Goal: Use online tool/utility: Utilize a website feature to perform a specific function

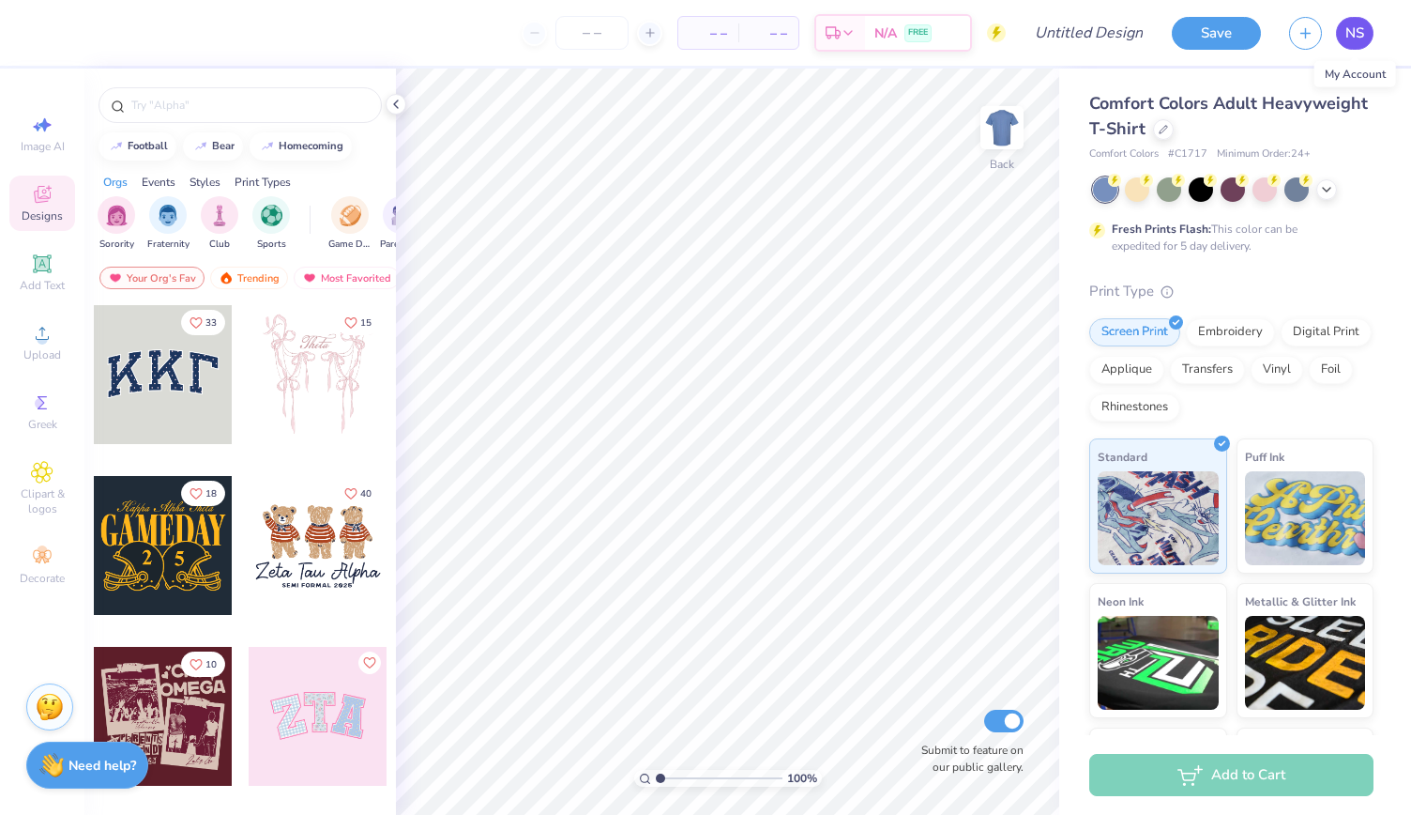
click at [1366, 29] on link "NS" at bounding box center [1355, 33] width 38 height 33
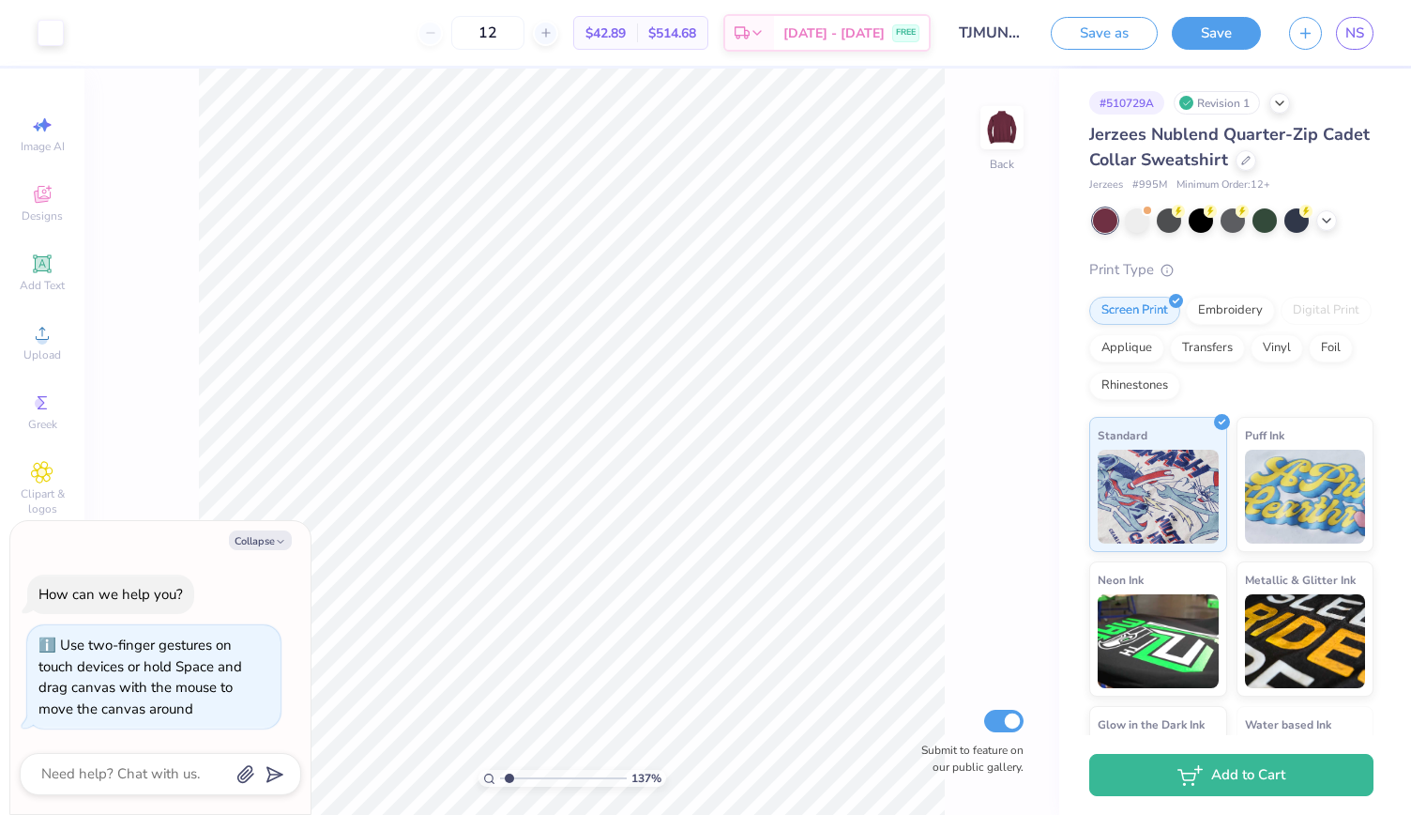
type input "1.37017654081812"
type textarea "x"
type input "1.37017654081812"
type textarea "x"
type input "1.37017654081812"
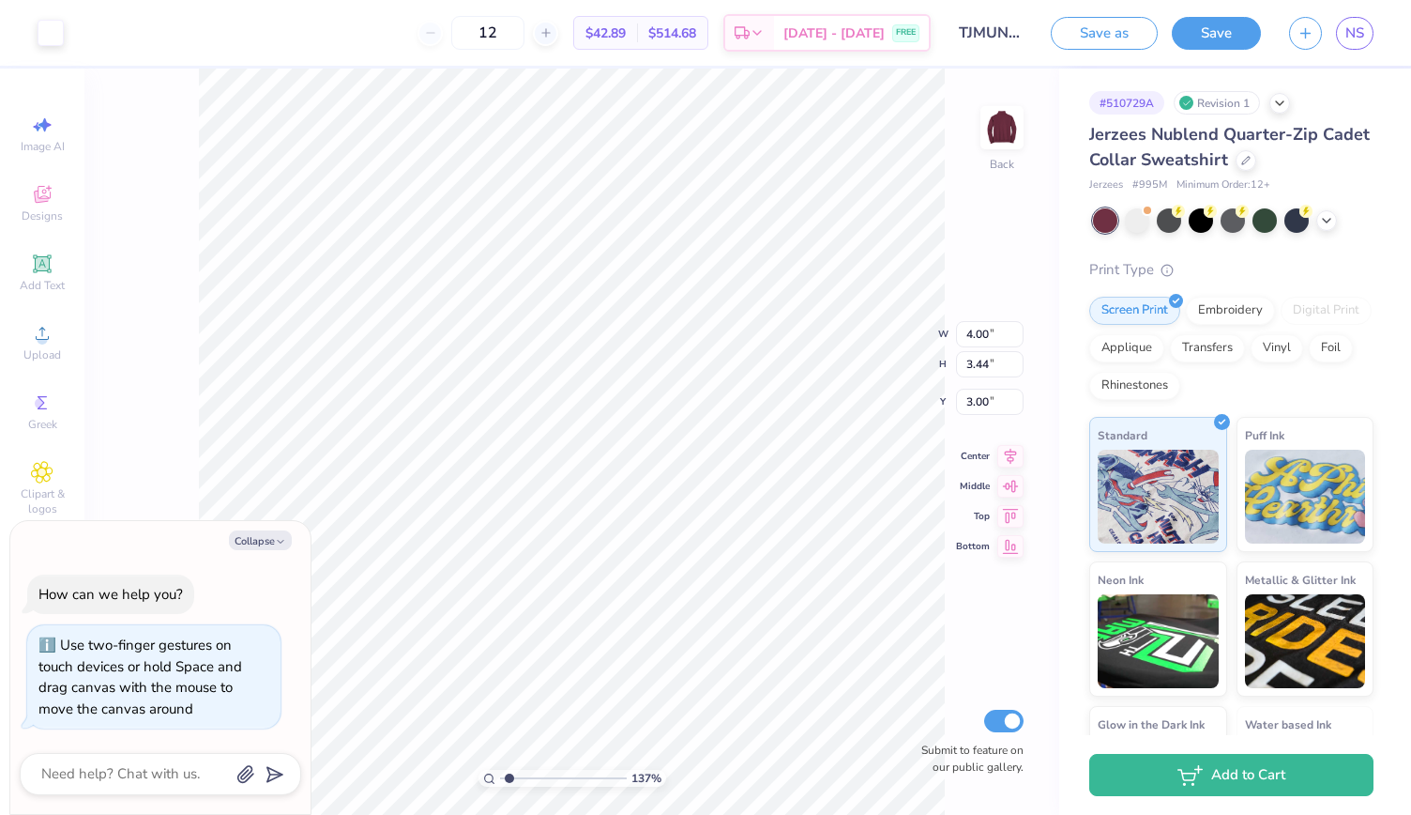
type textarea "x"
type input "1.37017654081812"
type textarea "x"
type input "1.37017654081812"
type textarea "x"
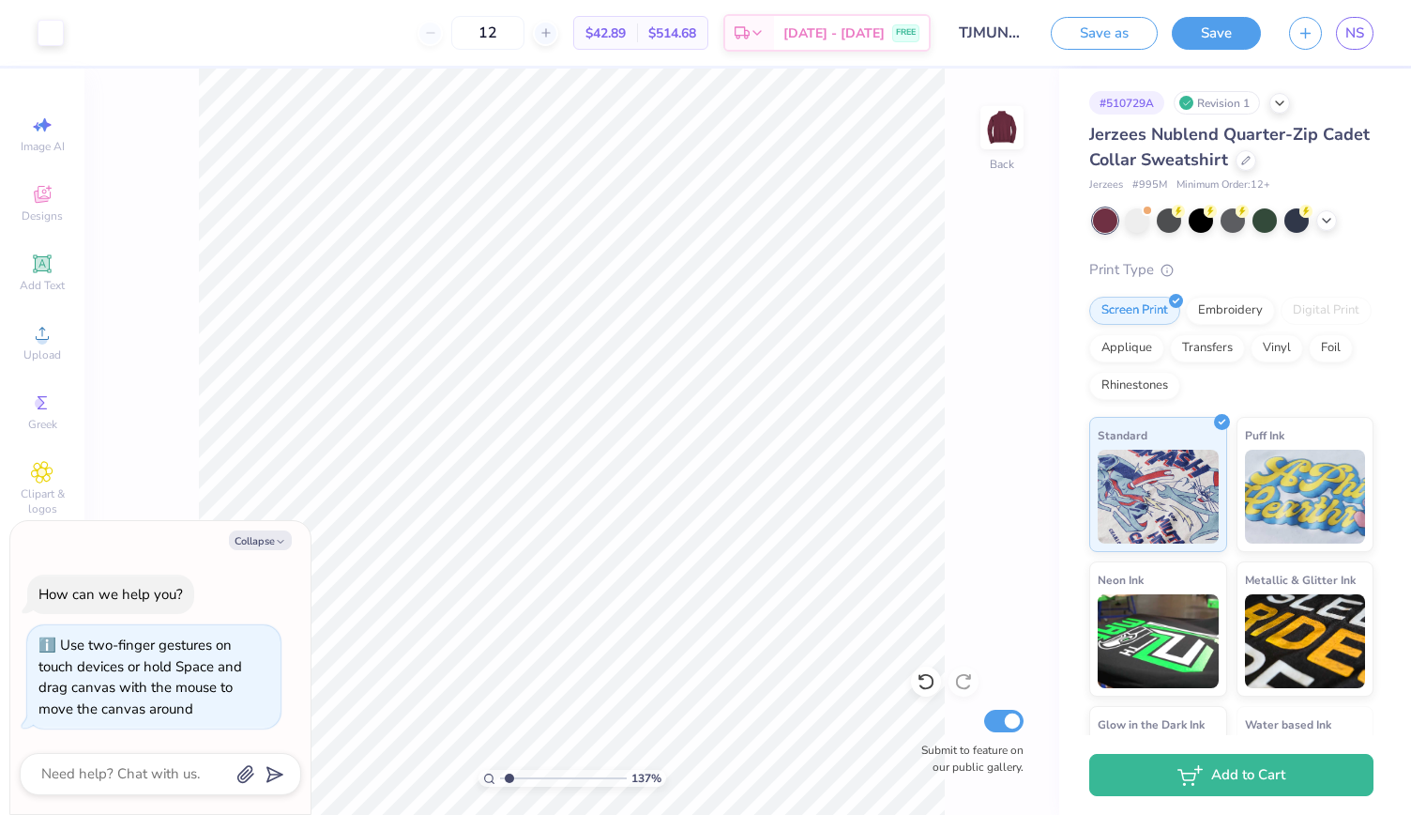
type input "1.37017654081812"
type textarea "x"
type input "1.37017654081812"
type textarea "x"
type input "1.37017654081812"
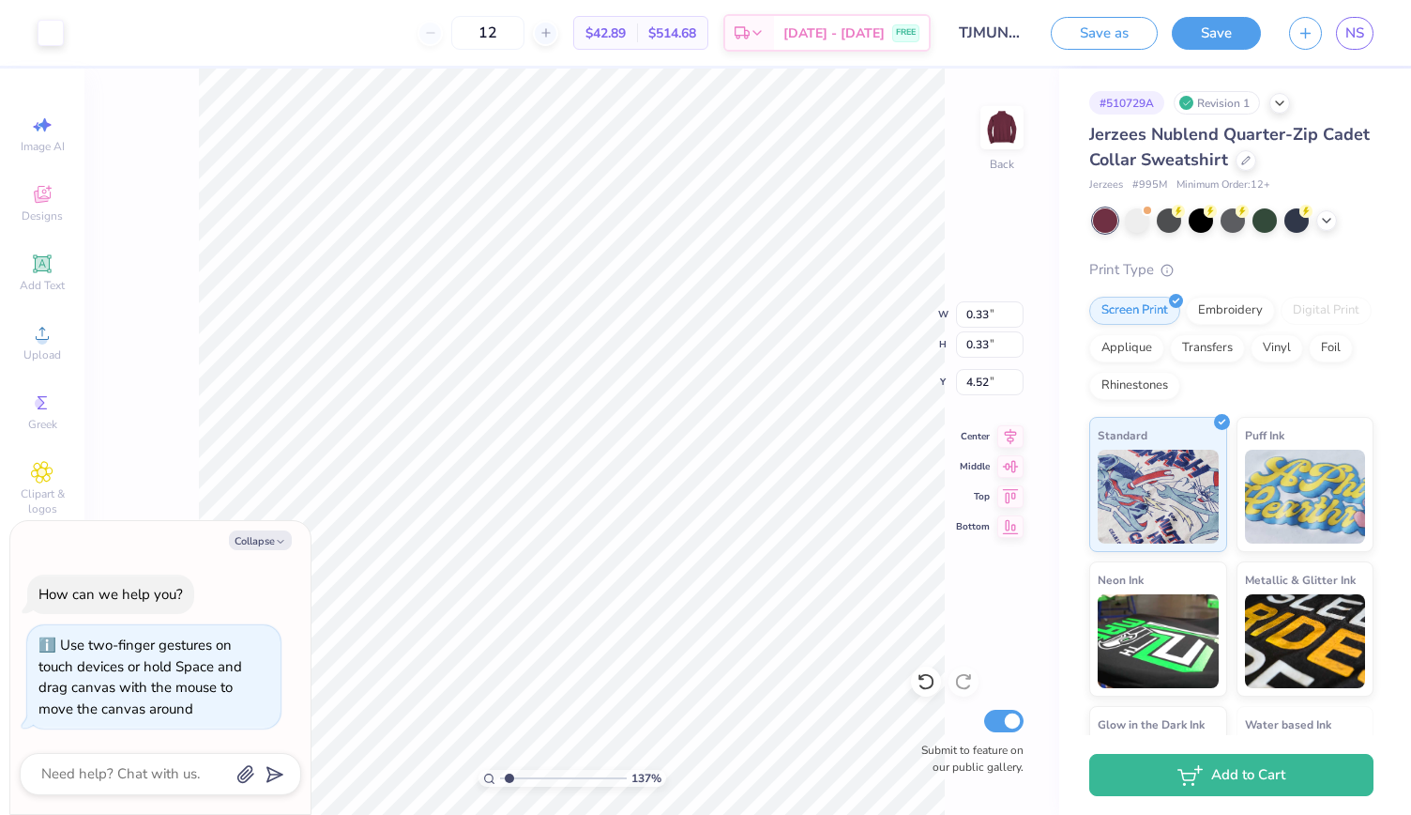
type textarea "x"
type input "1.37017654081812"
type textarea "x"
type input "1.37017654081812"
type textarea "x"
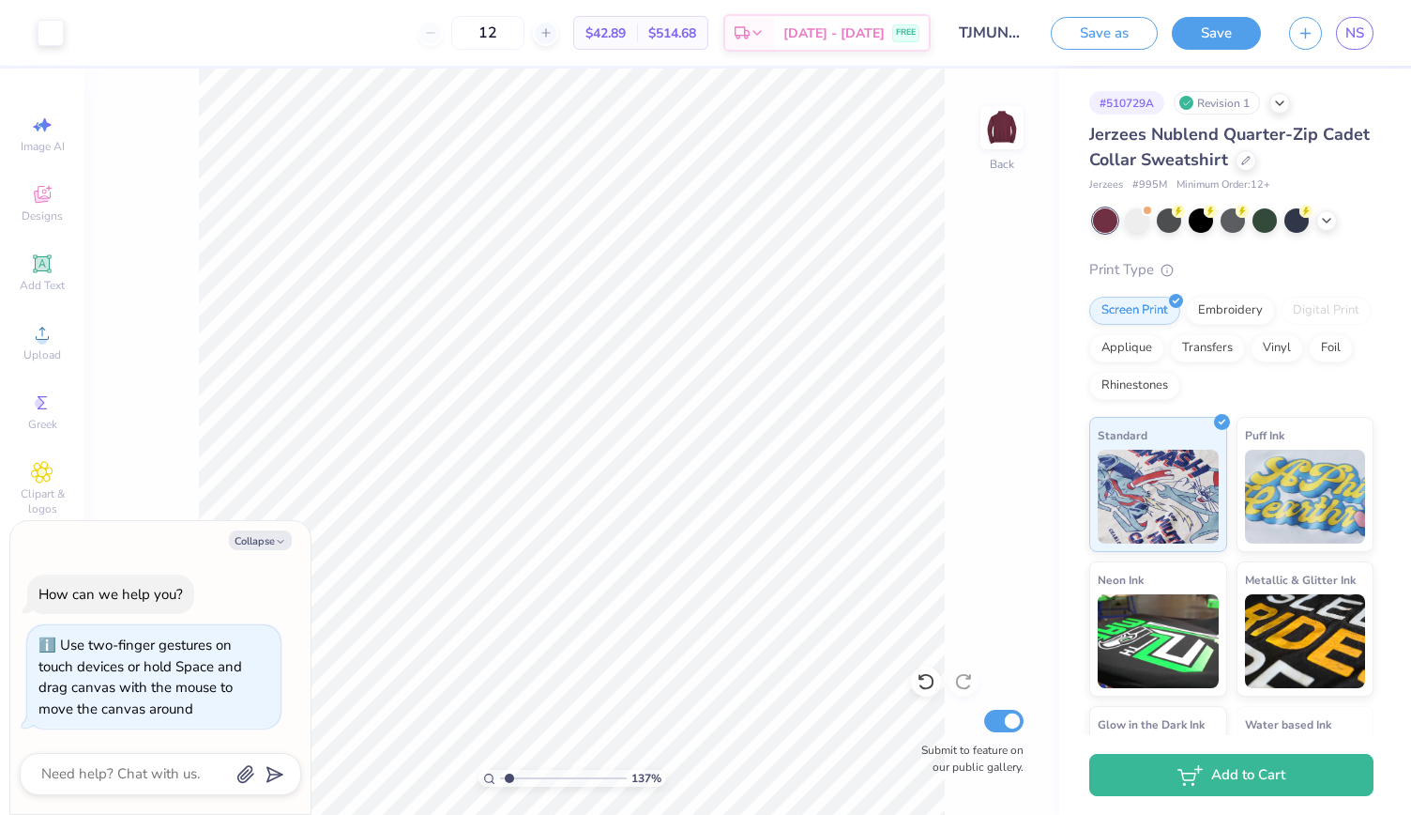
type input "1.37017654081812"
type textarea "x"
type input "1.37017654081812"
type textarea "x"
type input "1.37017654081812"
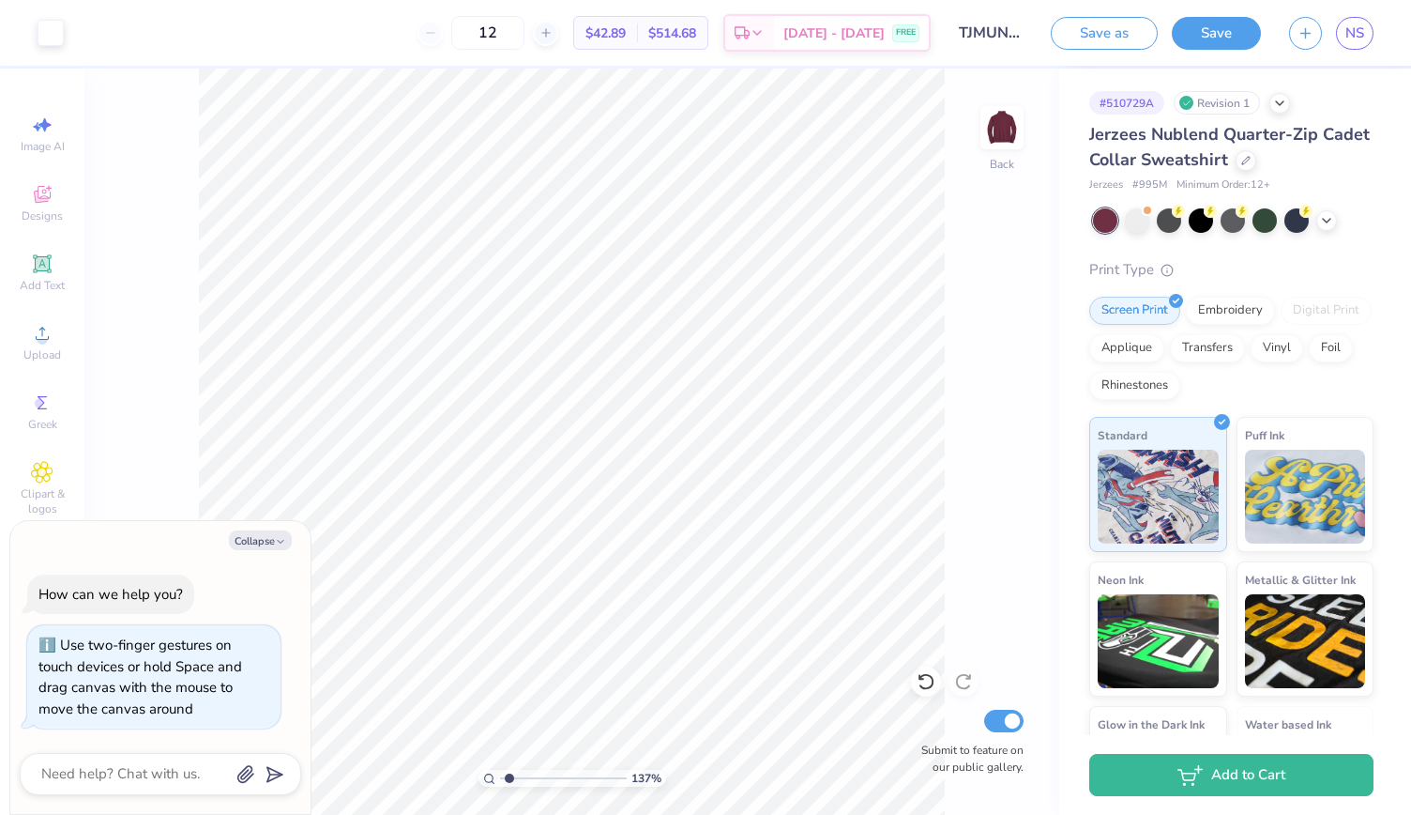
type textarea "x"
type input "1.37017654081812"
type textarea "x"
type input "1.37017654081812"
type textarea "x"
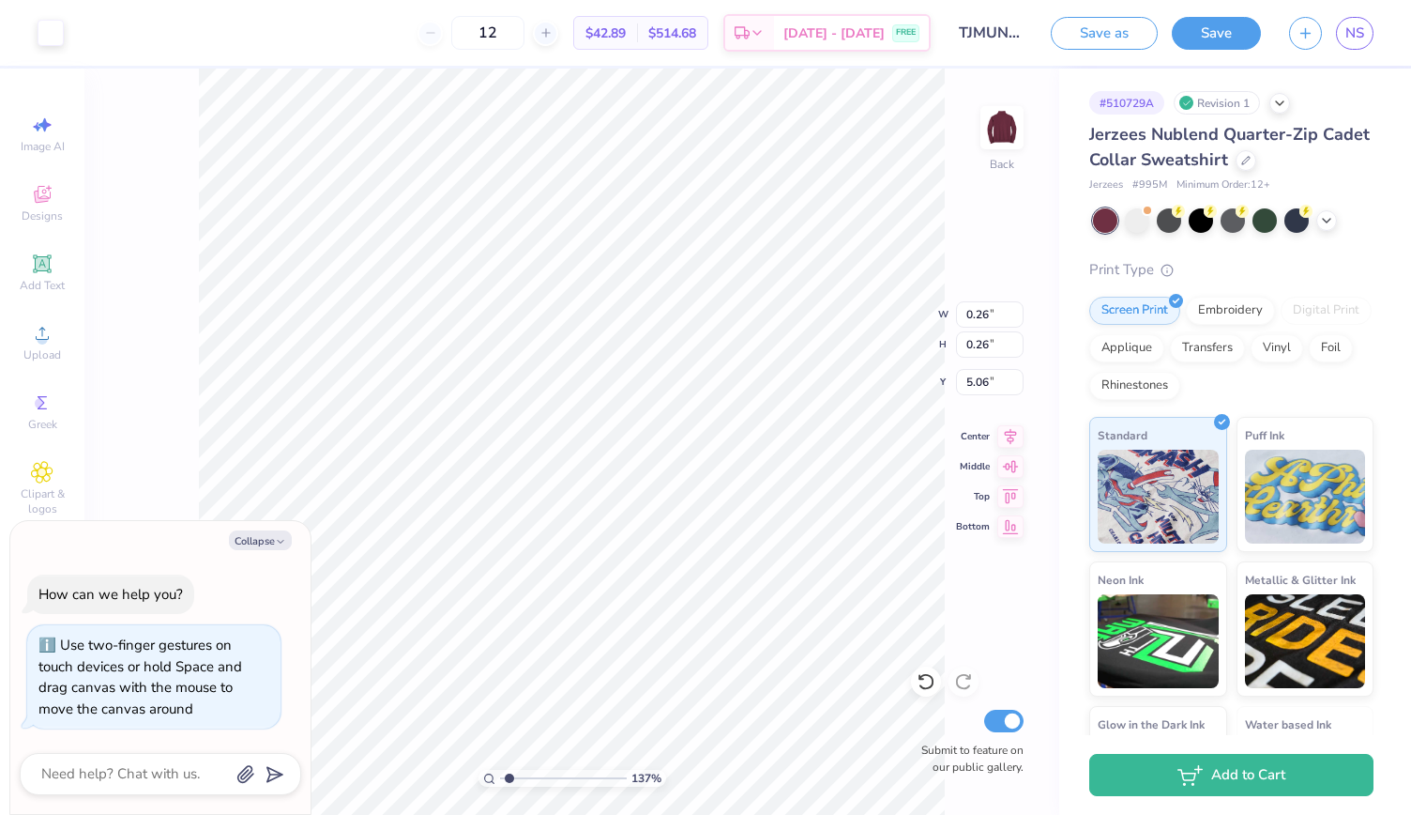
type input "1.37017654081812"
type textarea "x"
type input "1.37017654081812"
type textarea "x"
type input "1.37017654081812"
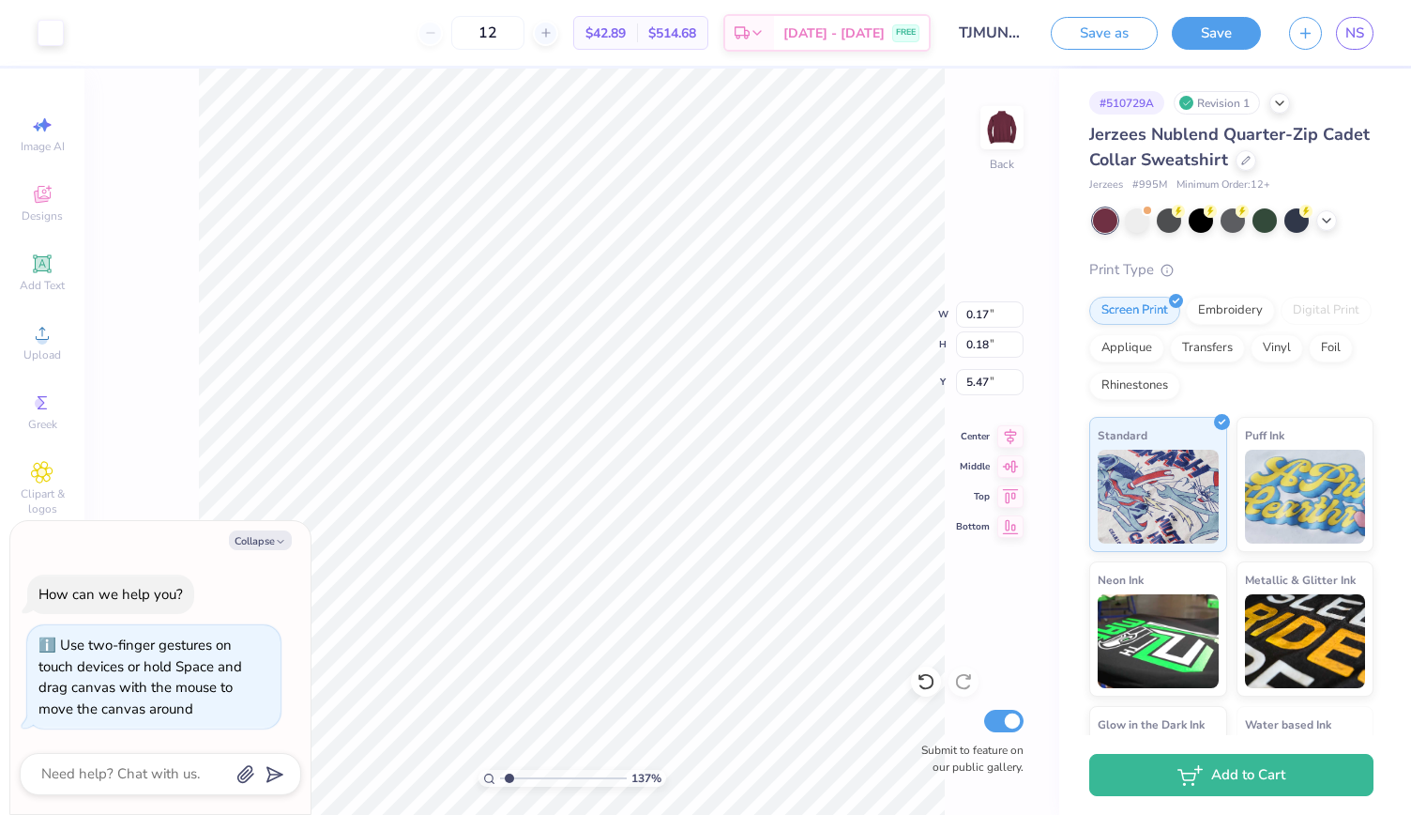
type textarea "x"
type input "1.37017654081812"
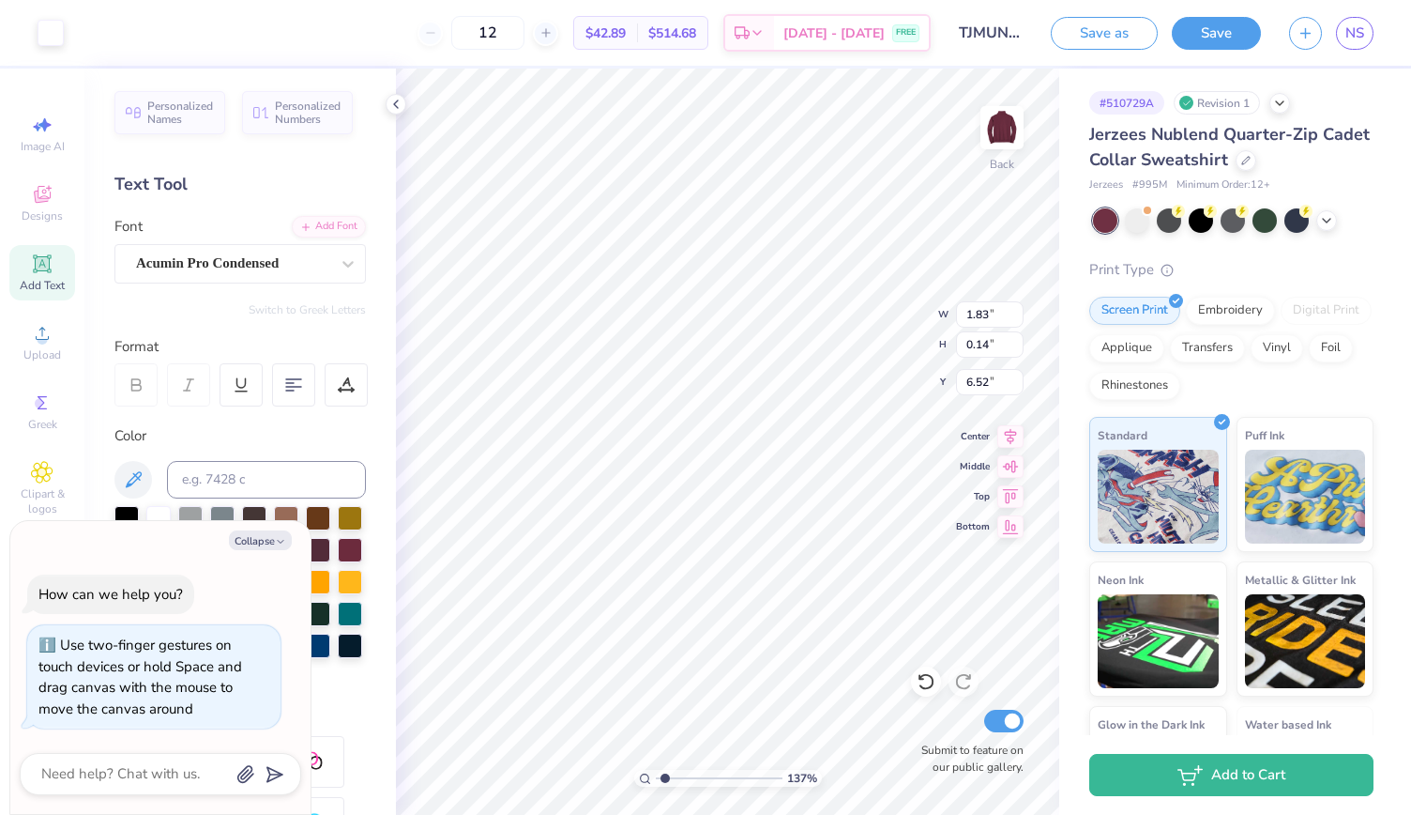
type textarea "x"
type input "1.37017654081812"
type textarea "x"
click at [1324, 217] on polyline at bounding box center [1327, 219] width 8 height 4
type input "1.29125380278776"
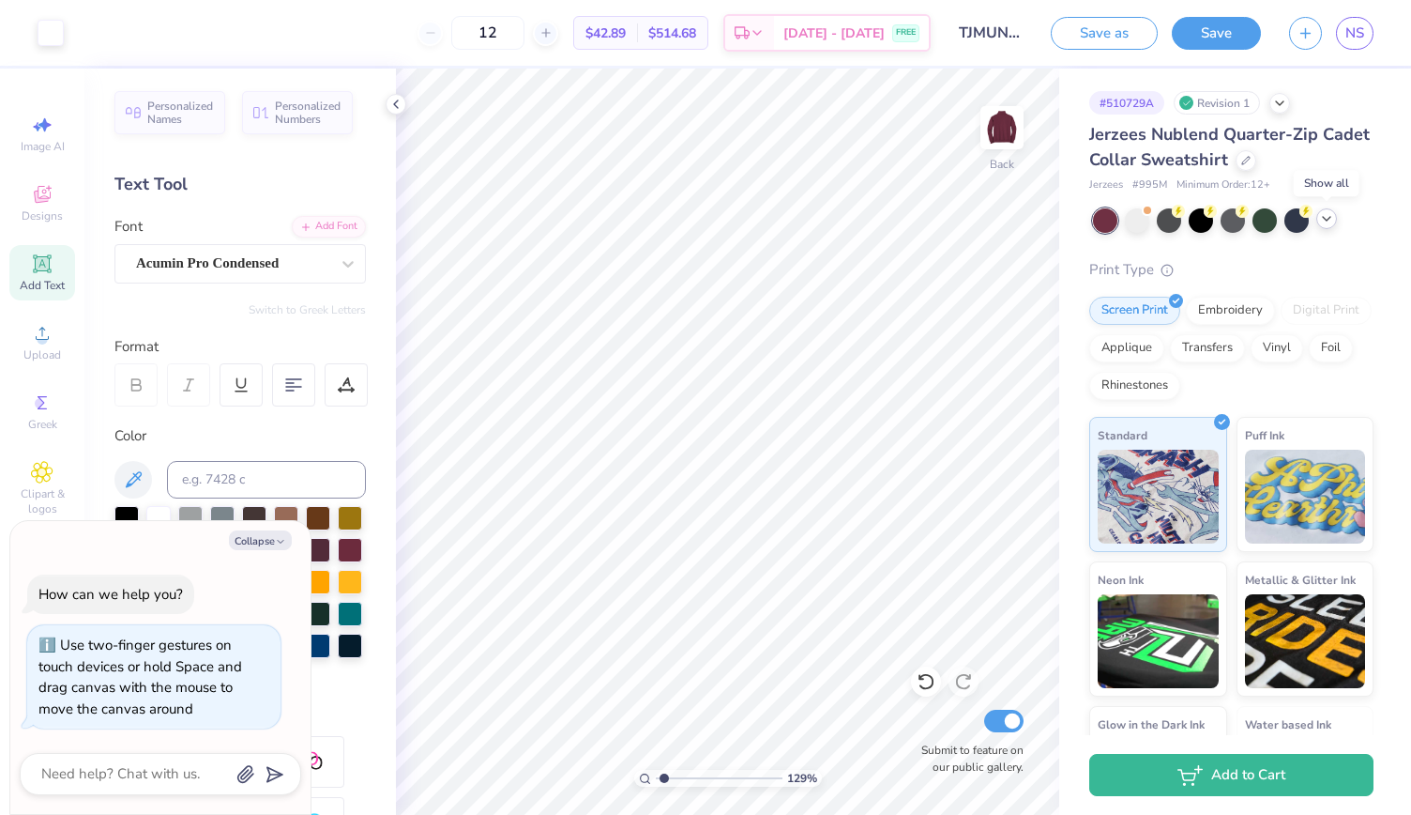
type textarea "x"
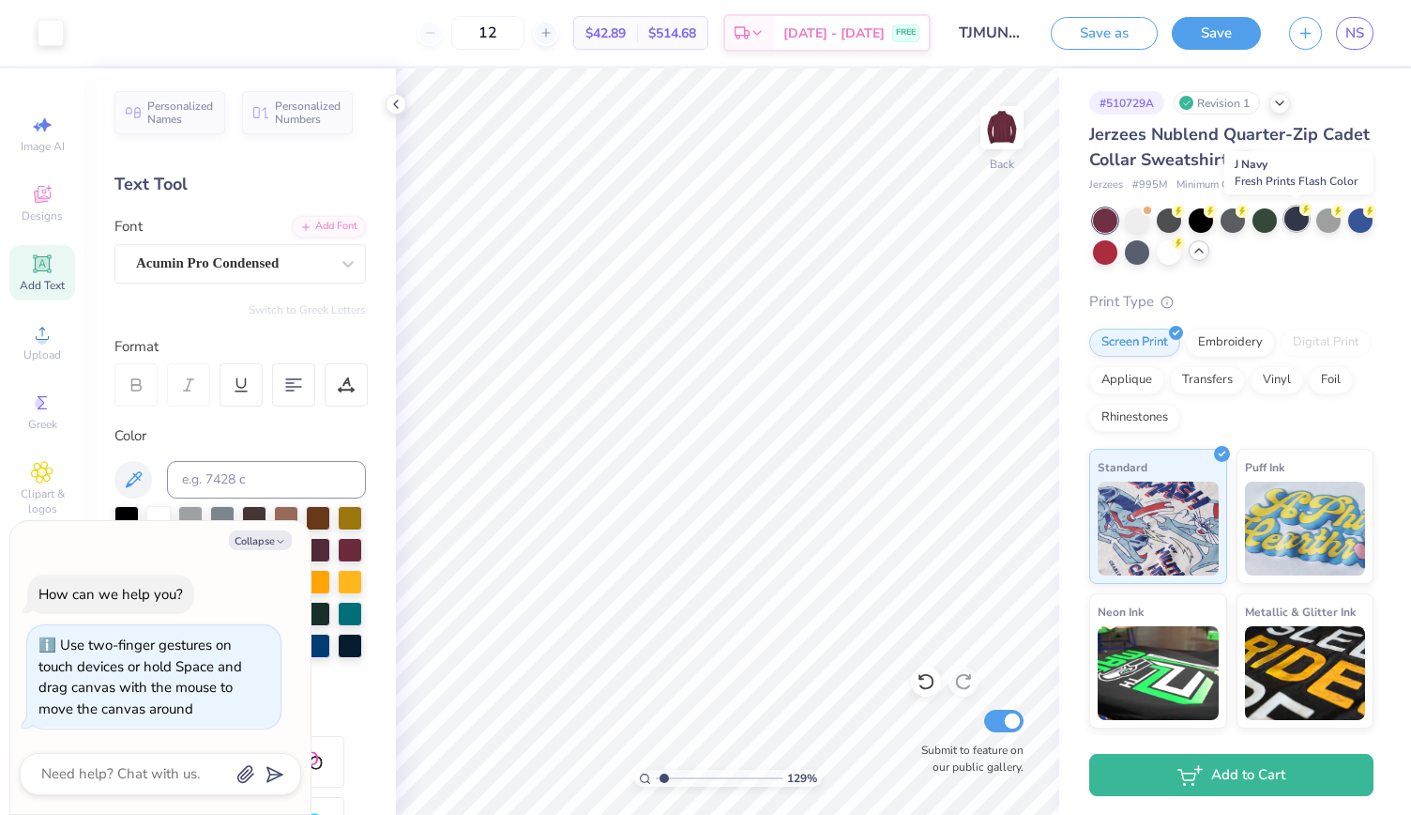
click at [1294, 227] on div at bounding box center [1297, 218] width 24 height 24
type input "1.29125380278776"
type textarea "x"
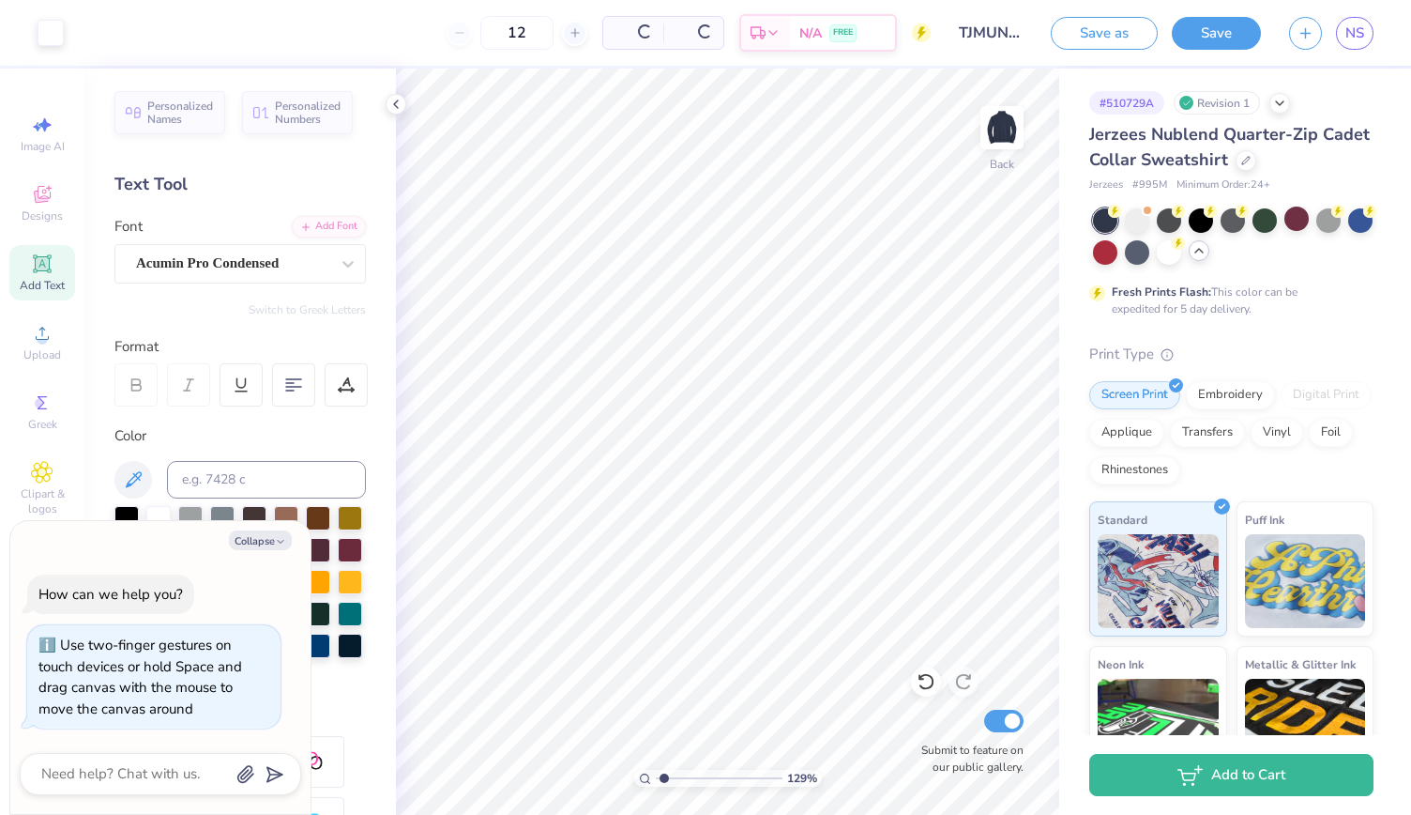
type input "1.29125380278776"
type textarea "x"
type input "1.29125380278776"
type textarea "x"
click at [1302, 223] on div at bounding box center [1297, 218] width 24 height 24
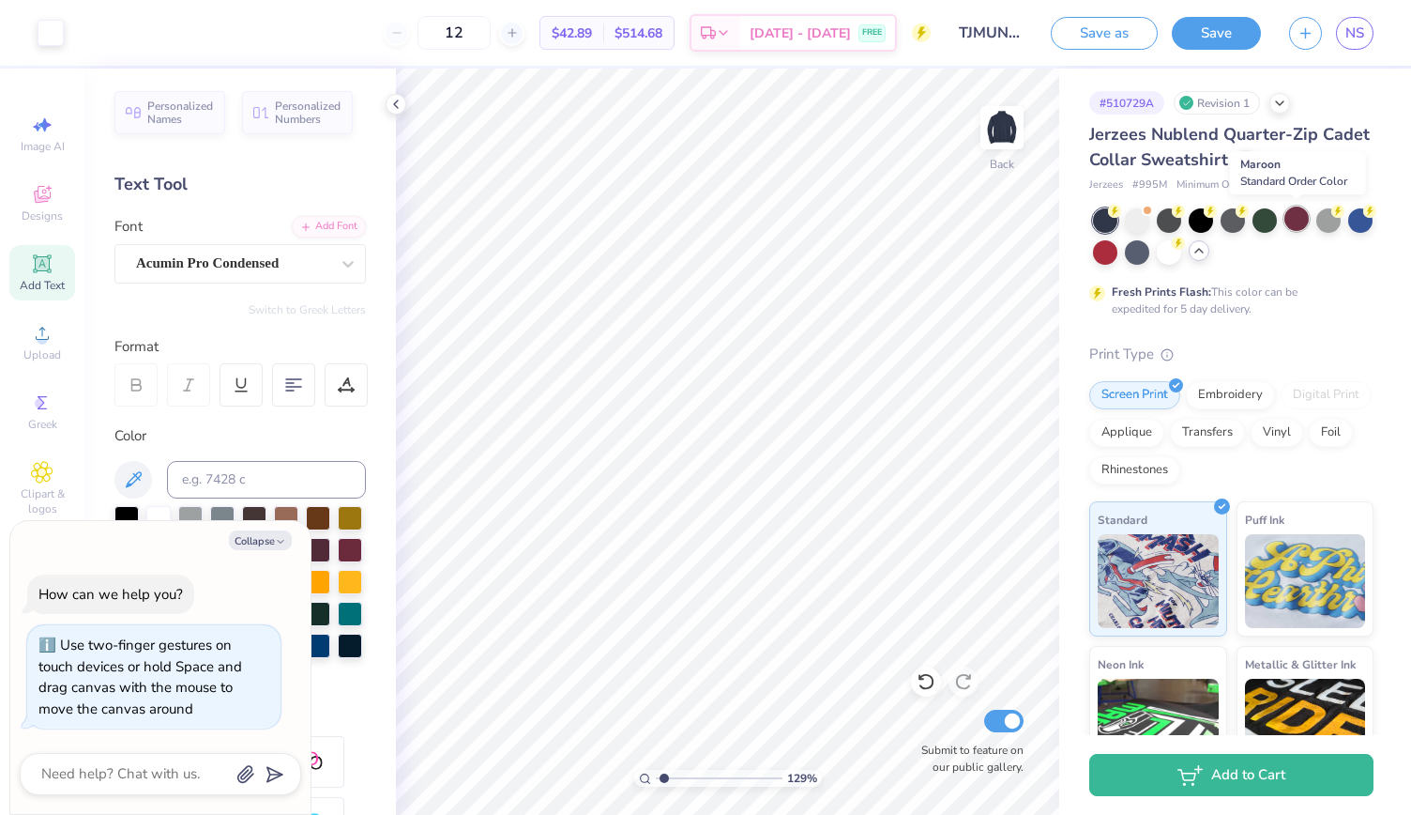
type input "1.29125380278776"
type textarea "x"
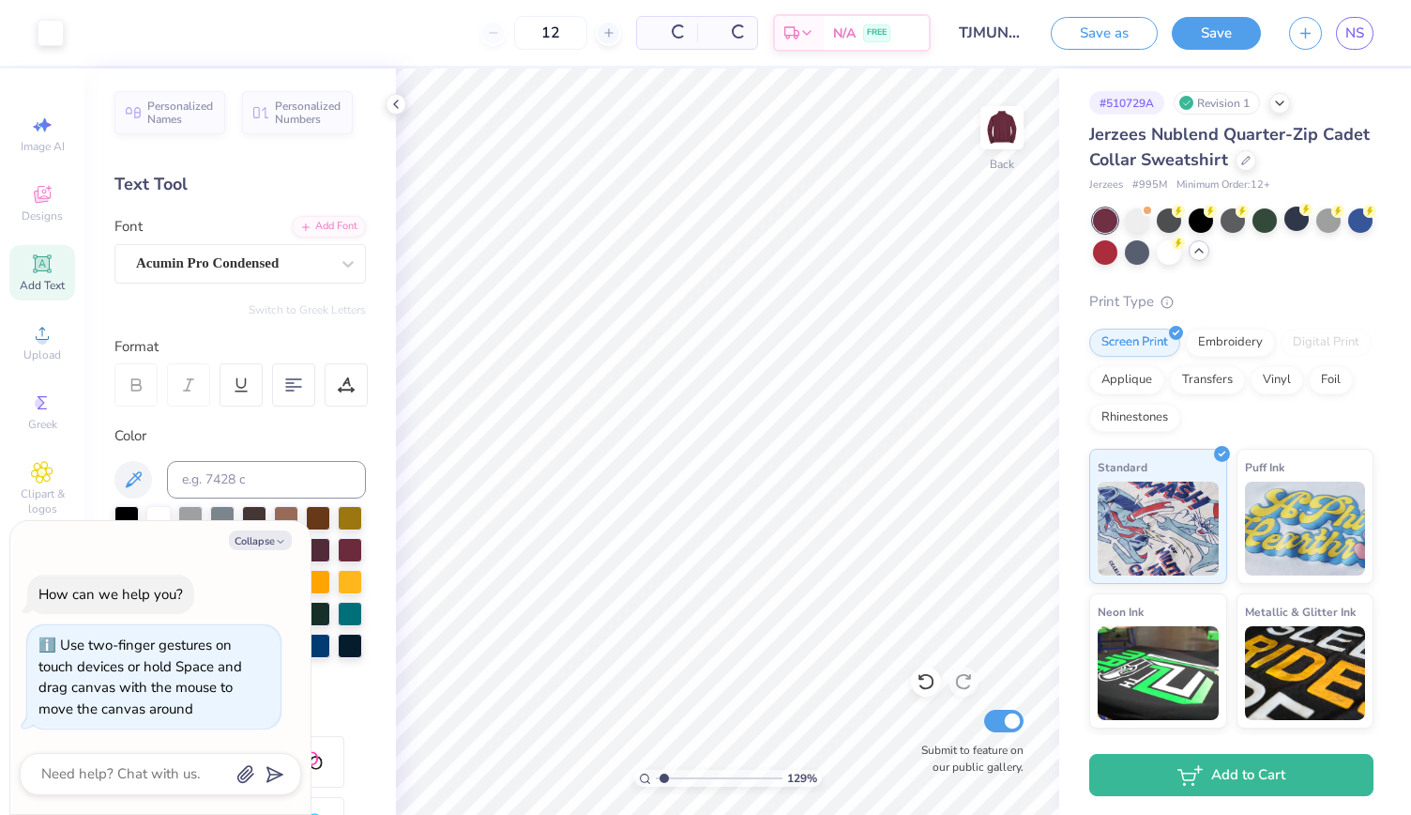
type input "1.29125380278776"
type textarea "x"
type input "1.29125380278776"
type textarea "x"
click at [1218, 32] on button "Save" at bounding box center [1216, 30] width 89 height 33
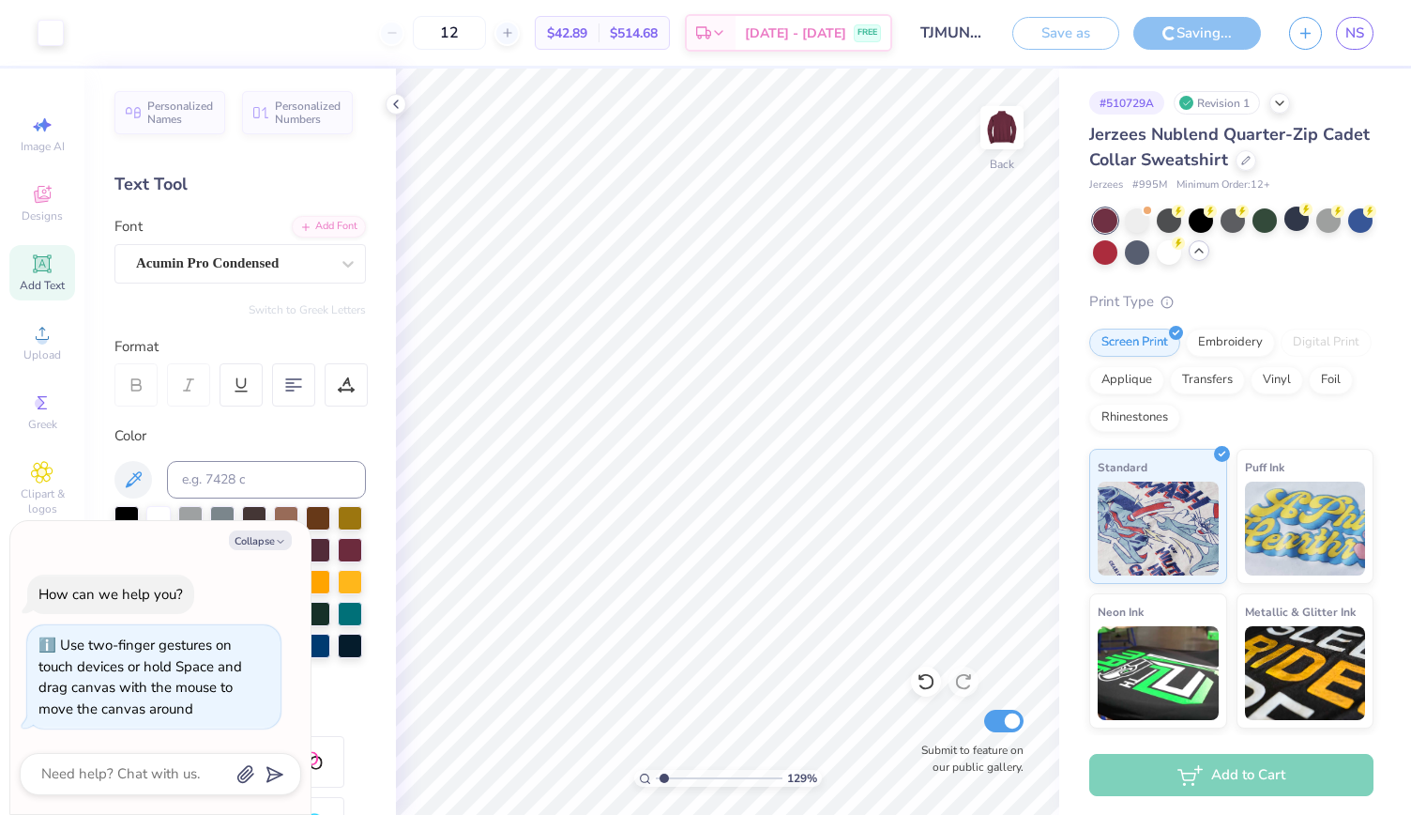
type input "1.29125380278776"
type textarea "x"
type input "1.29125380278776"
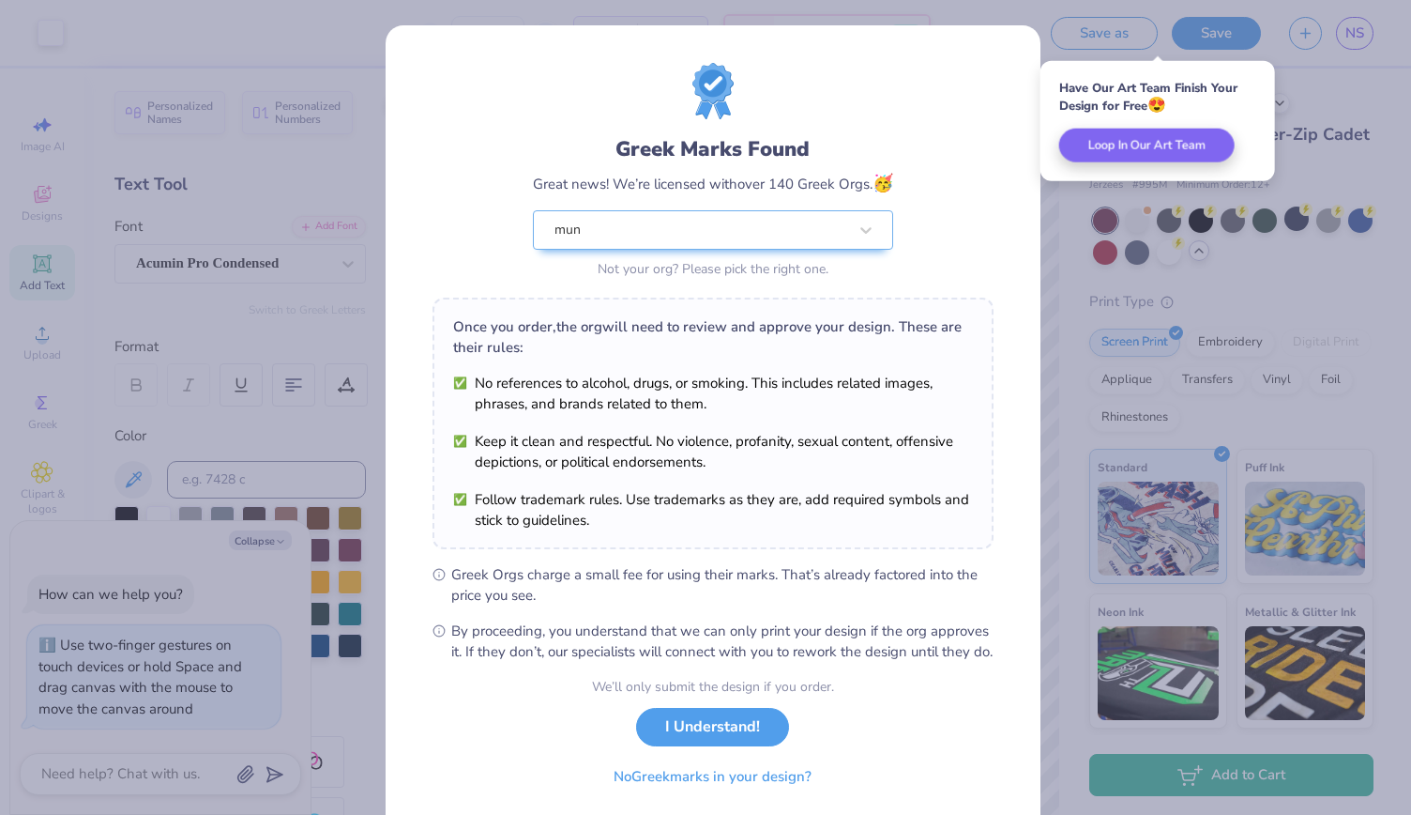
type textarea "x"
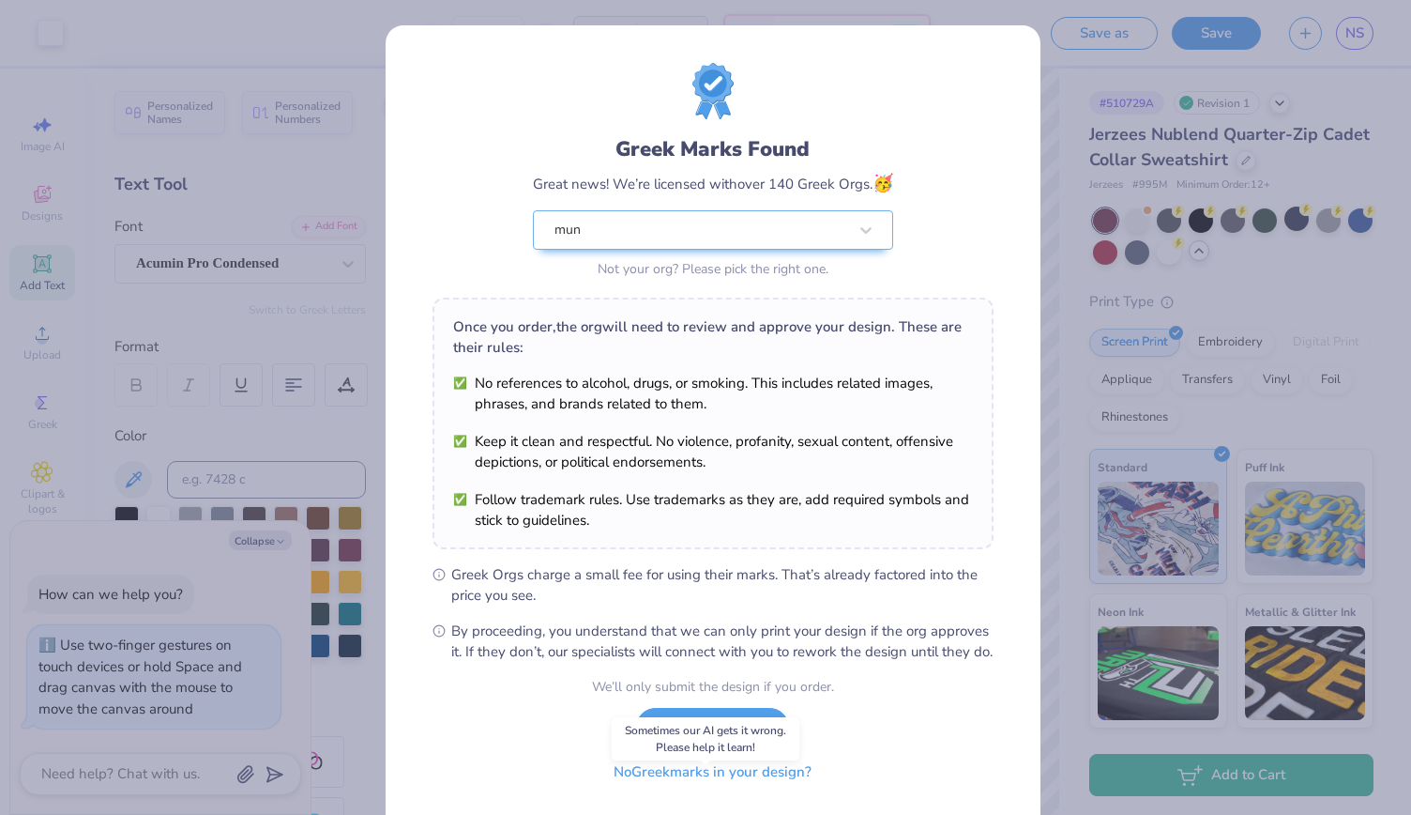
click at [765, 791] on button "No Greek marks in your design?" at bounding box center [713, 772] width 230 height 38
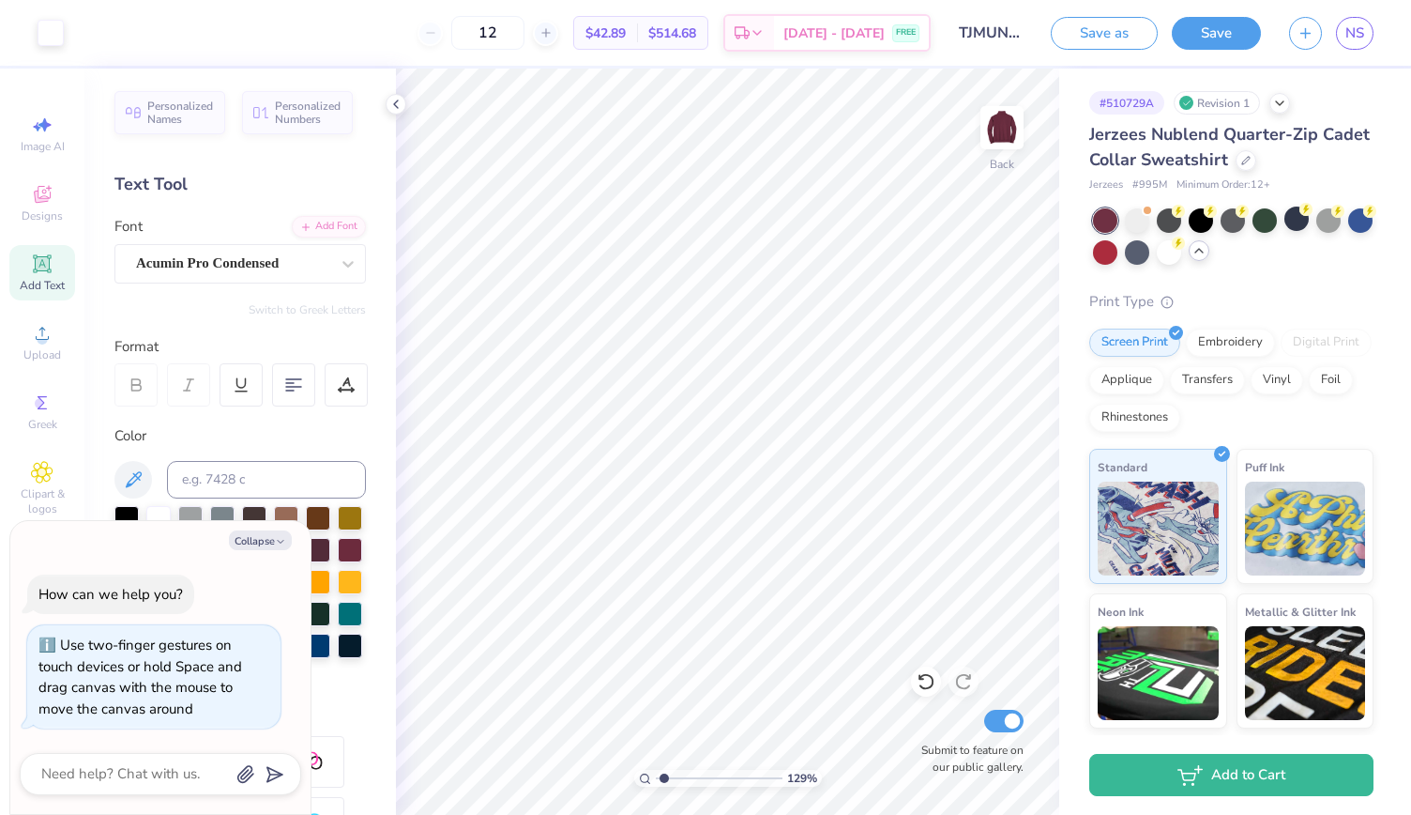
type input "1.29125380278776"
type textarea "x"
click at [1362, 25] on span "NS" at bounding box center [1355, 34] width 19 height 22
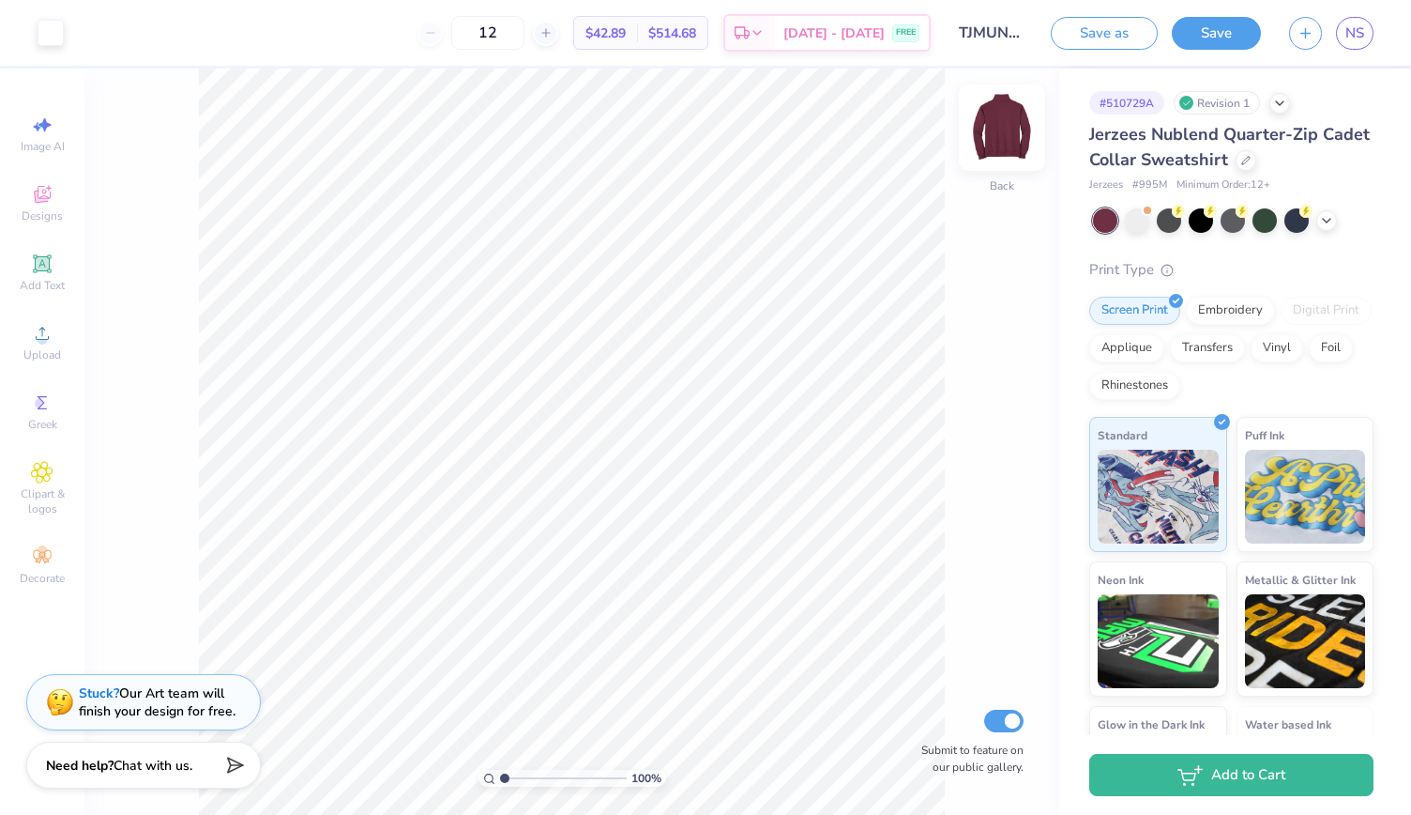
click at [981, 129] on img at bounding box center [1002, 127] width 75 height 75
